Goal: Find specific page/section: Find specific page/section

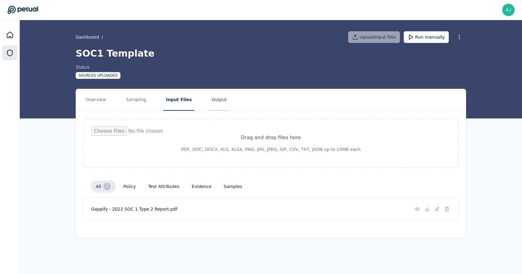
click at [214, 96] on button "Output" at bounding box center [219, 100] width 20 height 22
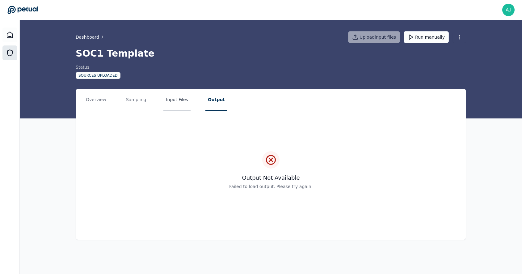
click at [180, 100] on button "Input Files" at bounding box center [176, 100] width 27 height 22
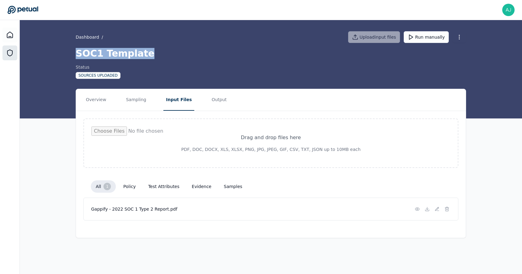
drag, startPoint x: 78, startPoint y: 55, endPoint x: 179, endPoint y: 56, distance: 100.7
click at [179, 56] on h1 "SOC1 Template" at bounding box center [271, 53] width 390 height 11
click at [213, 103] on button "Output" at bounding box center [219, 100] width 20 height 22
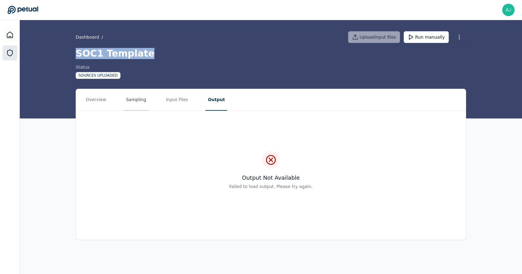
click at [138, 98] on button "Sampling" at bounding box center [136, 100] width 25 height 22
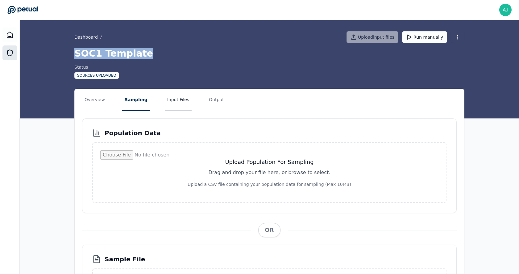
click at [178, 103] on button "Input Files" at bounding box center [178, 100] width 27 height 22
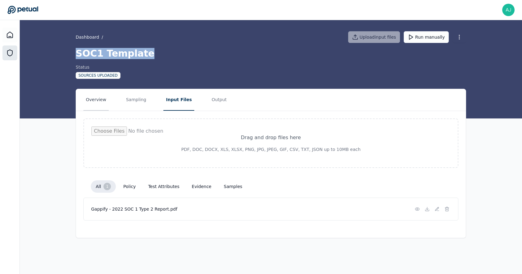
click at [105, 99] on button "Overview" at bounding box center [95, 100] width 25 height 22
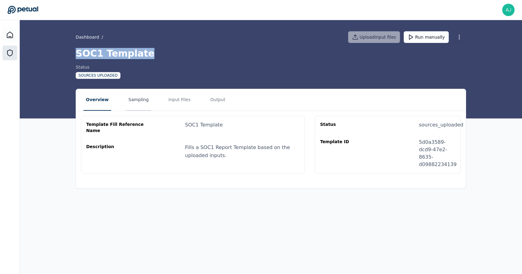
click at [131, 101] on button "Sampling" at bounding box center [138, 100] width 25 height 22
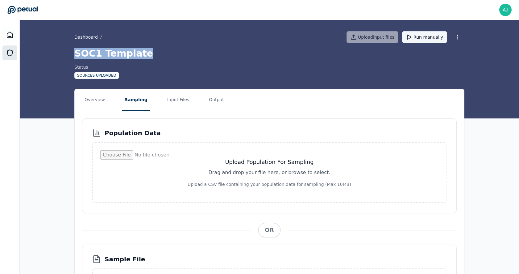
click at [429, 40] on button "Run manually" at bounding box center [424, 37] width 45 height 12
click at [179, 100] on button "Input Files" at bounding box center [178, 100] width 27 height 22
